Goal: Task Accomplishment & Management: Complete application form

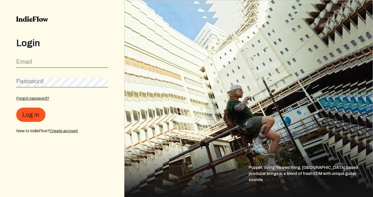
click at [30, 64] on label "Email" at bounding box center [24, 62] width 16 height 8
click at [31, 64] on input "email" at bounding box center [62, 63] width 92 height 10
type input "gadimitrani@gmail.com"
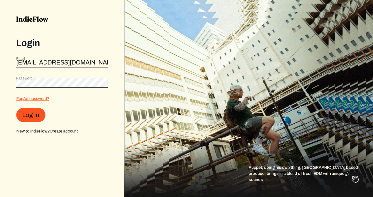
click at [29, 98] on link "Forgot password?" at bounding box center [32, 98] width 33 height 4
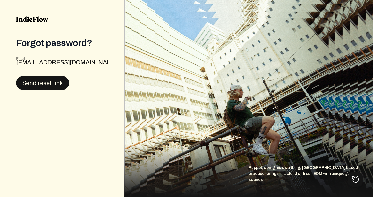
click at [41, 83] on button "Send reset link" at bounding box center [42, 83] width 53 height 14
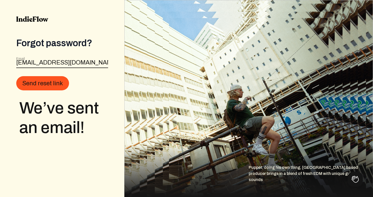
drag, startPoint x: 83, startPoint y: 62, endPoint x: -9, endPoint y: 42, distance: 93.6
click at [0, 42] on html "Forgot password? Email gadimitrani@gmail.com Send reset link We’ve sent an emai…" at bounding box center [186, 98] width 373 height 197
type input "gadimit@gmail.com"
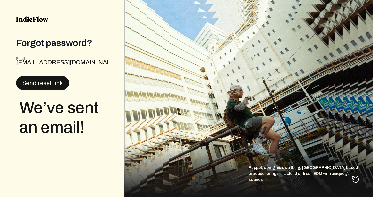
click at [48, 81] on button "Send reset link" at bounding box center [42, 83] width 53 height 14
click at [39, 18] on img at bounding box center [32, 19] width 32 height 6
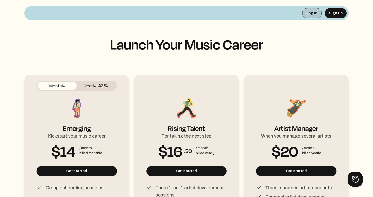
click at [311, 12] on button "Log In" at bounding box center [312, 13] width 20 height 10
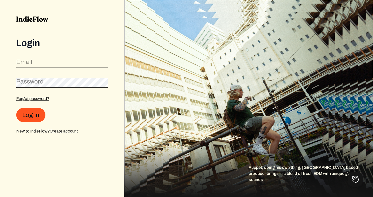
click at [47, 62] on input "email" at bounding box center [62, 63] width 92 height 10
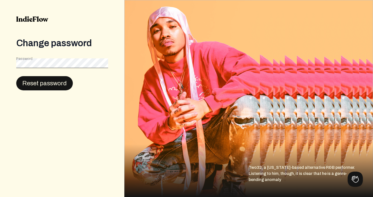
click at [38, 86] on button "Reset password" at bounding box center [44, 83] width 57 height 14
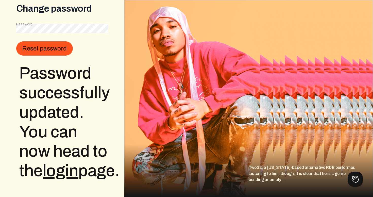
scroll to position [54, 0]
click at [56, 162] on link "login" at bounding box center [61, 170] width 36 height 17
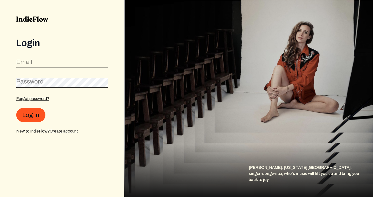
click at [66, 63] on input "email" at bounding box center [62, 63] width 92 height 10
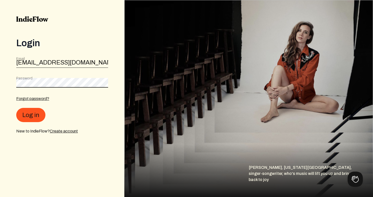
click at [16, 108] on button "Log in" at bounding box center [30, 115] width 29 height 14
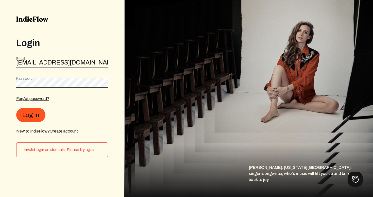
click at [45, 62] on input "gadimitrani@gmail.com" at bounding box center [62, 63] width 92 height 10
type input "gadimit@gmail.com"
click at [36, 114] on button "Log in" at bounding box center [30, 115] width 29 height 14
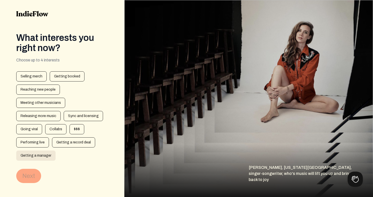
scroll to position [6, 0]
click at [57, 75] on div "Getting booked" at bounding box center [67, 76] width 35 height 10
click at [27, 172] on button "Next" at bounding box center [28, 175] width 25 height 14
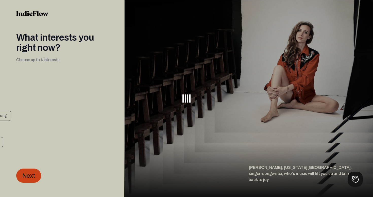
scroll to position [0, 0]
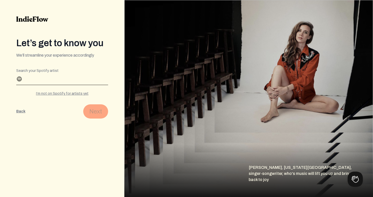
click at [35, 79] on input "Search your Spotify artist" at bounding box center [62, 81] width 92 height 8
click at [63, 92] on div "I’m not on Spotify for artists yet" at bounding box center [62, 93] width 92 height 5
click at [66, 93] on div "I have a Spotify for artists profile" at bounding box center [62, 93] width 92 height 5
click at [70, 96] on div "I’m not on Spotify for artists yet" at bounding box center [62, 93] width 92 height 5
click at [73, 91] on div "I have a Spotify for artists profile" at bounding box center [62, 93] width 92 height 5
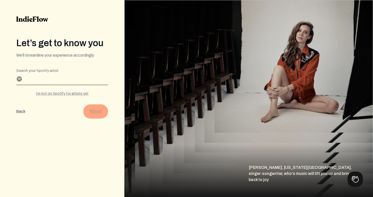
click at [27, 79] on input "Search your Spotify artist" at bounding box center [62, 81] width 92 height 8
click at [21, 112] on button "Back" at bounding box center [20, 111] width 9 height 14
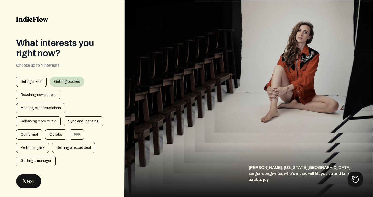
click at [36, 176] on button "Next" at bounding box center [28, 181] width 25 height 14
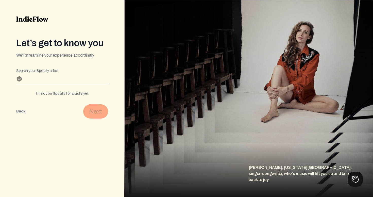
click at [70, 94] on div "I’m not on Spotify for artists yet" at bounding box center [62, 93] width 92 height 5
click at [28, 78] on input "Profile name" at bounding box center [62, 81] width 92 height 8
type input "f"
type input "gadi mitrani"
click at [97, 112] on button "Next" at bounding box center [95, 111] width 25 height 14
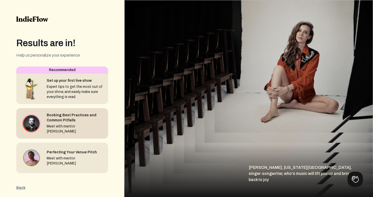
scroll to position [10, 0]
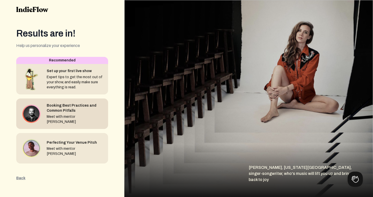
click at [60, 112] on div "Booking Best Practices and Common Pitfalls" at bounding box center [75, 108] width 57 height 10
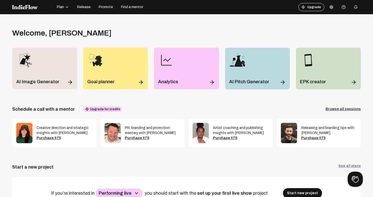
click at [331, 6] on icon at bounding box center [331, 6] width 3 height 3
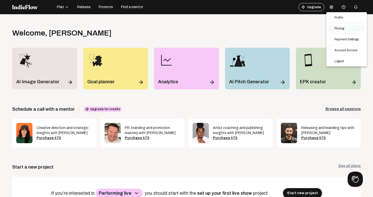
click at [342, 29] on link "Pricing" at bounding box center [346, 28] width 37 height 7
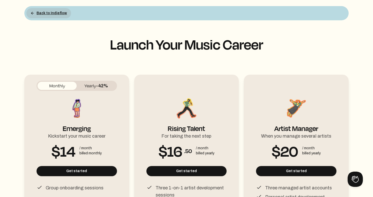
click at [48, 12] on button "Back to Indieflow" at bounding box center [48, 13] width 45 height 10
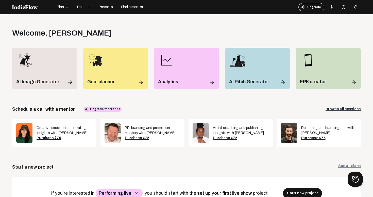
click at [331, 9] on icon at bounding box center [331, 7] width 4 height 4
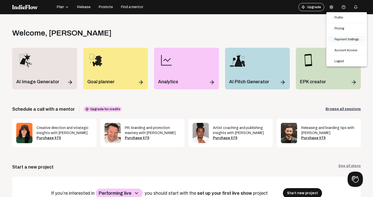
click at [343, 38] on link "Payment Settings" at bounding box center [346, 39] width 37 height 7
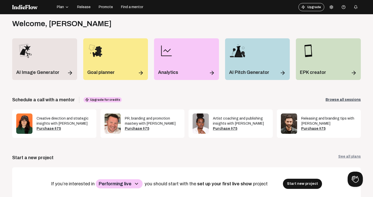
scroll to position [10, 0]
